Goal: Communication & Community: Ask a question

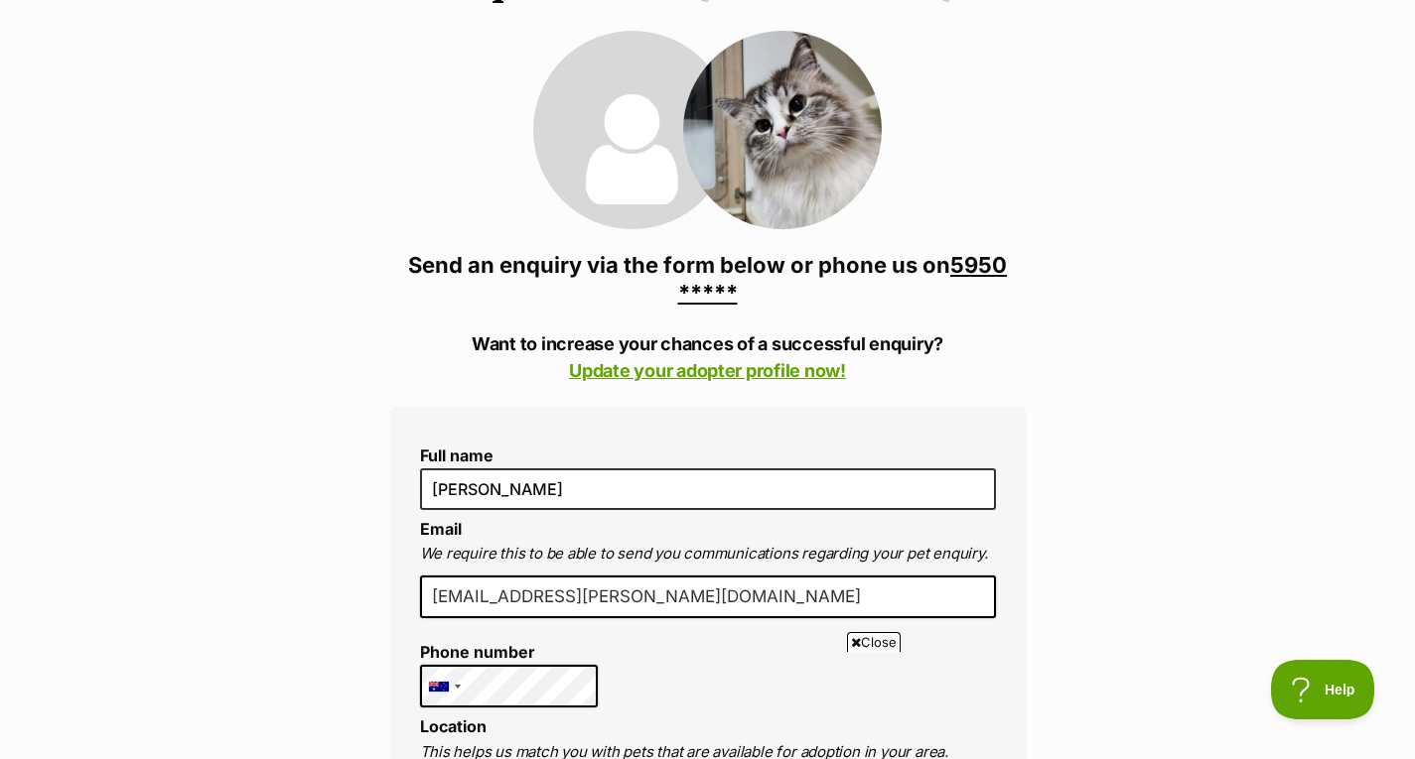
scroll to position [199, 0]
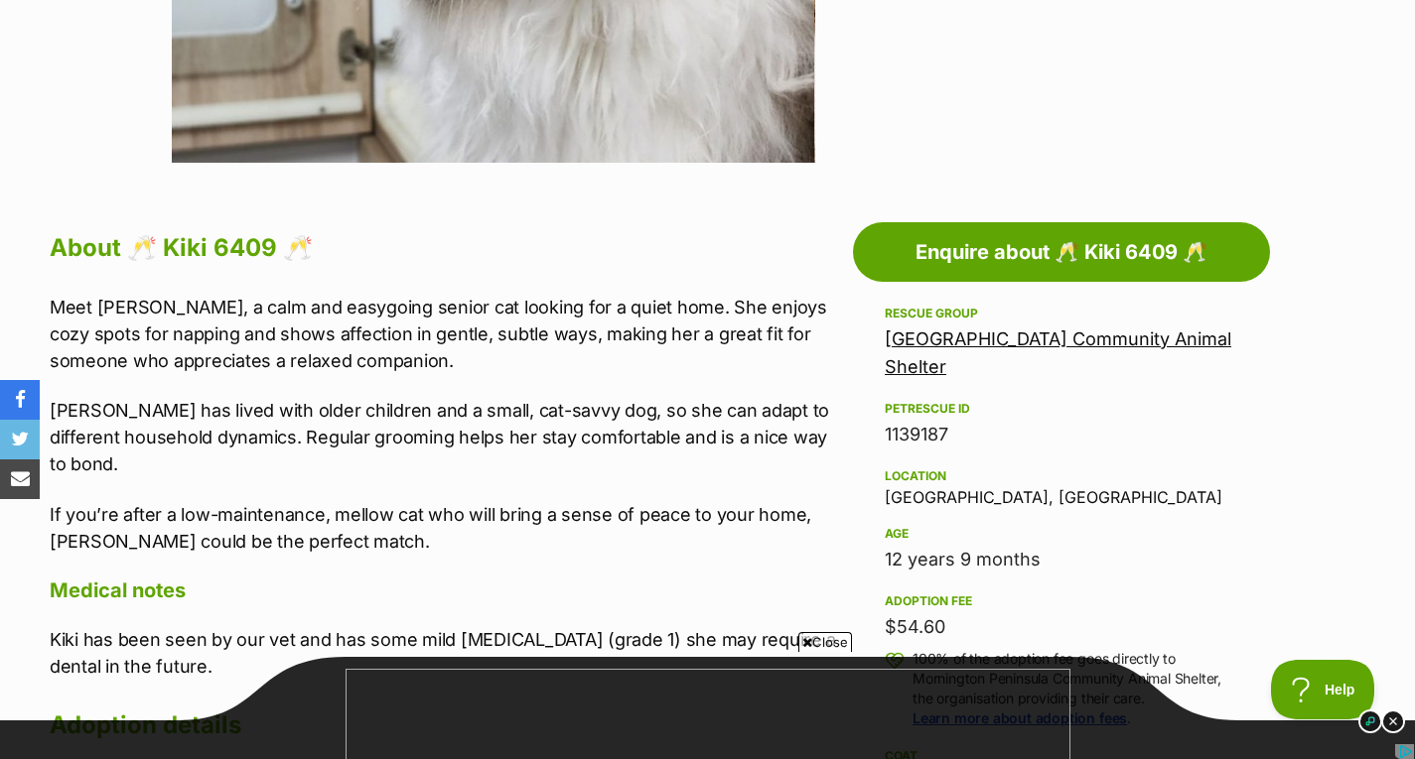
click at [906, 430] on div "1139187" at bounding box center [1061, 435] width 353 height 28
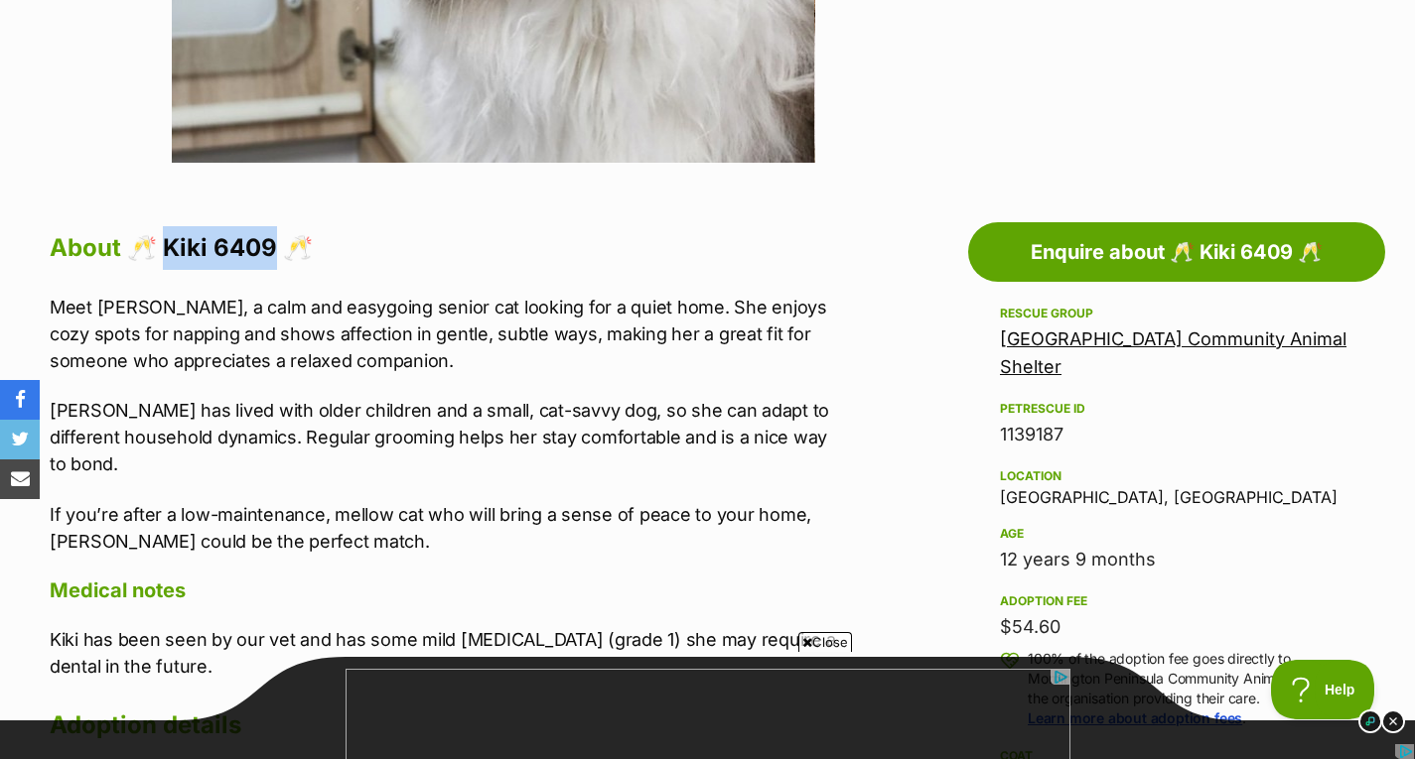
drag, startPoint x: 168, startPoint y: 245, endPoint x: 272, endPoint y: 259, distance: 105.2
click at [272, 259] on h2 "About 🥂 Kiki 6409 🥂" at bounding box center [446, 248] width 793 height 44
copy h2 "iki 6409"
click at [669, 394] on div "Meet Kiki, a calm and easygoing senior cat looking for a quiet home. She enjoys…" at bounding box center [446, 424] width 793 height 261
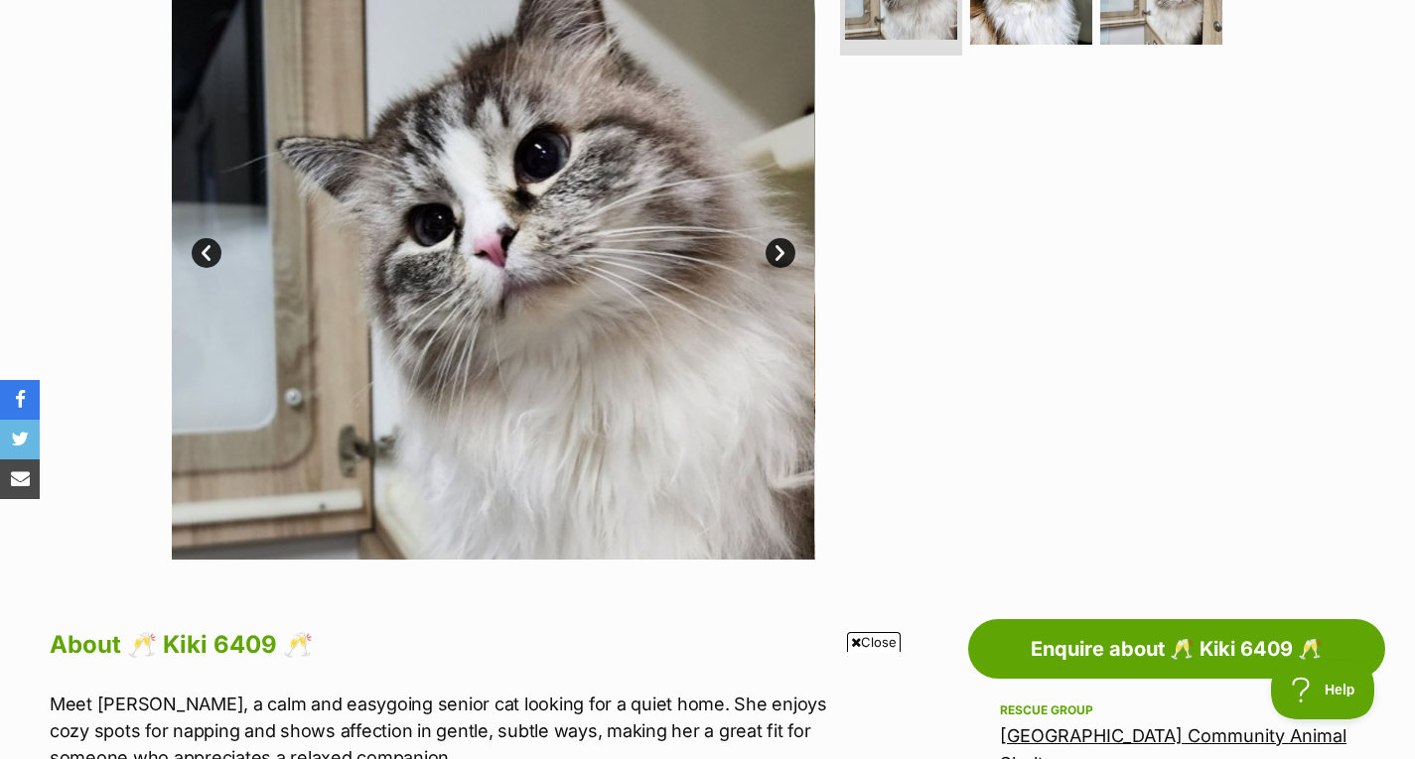
scroll to position [496, 0]
